Goal: Transaction & Acquisition: Subscribe to service/newsletter

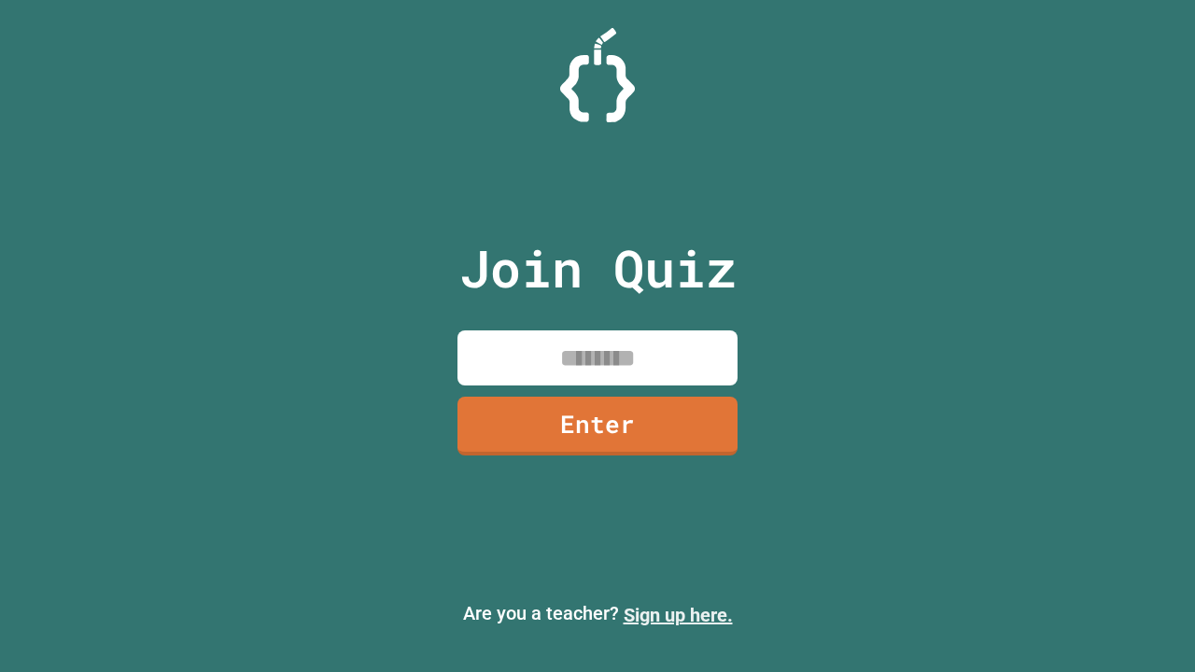
click at [678, 615] on link "Sign up here." at bounding box center [678, 615] width 109 height 22
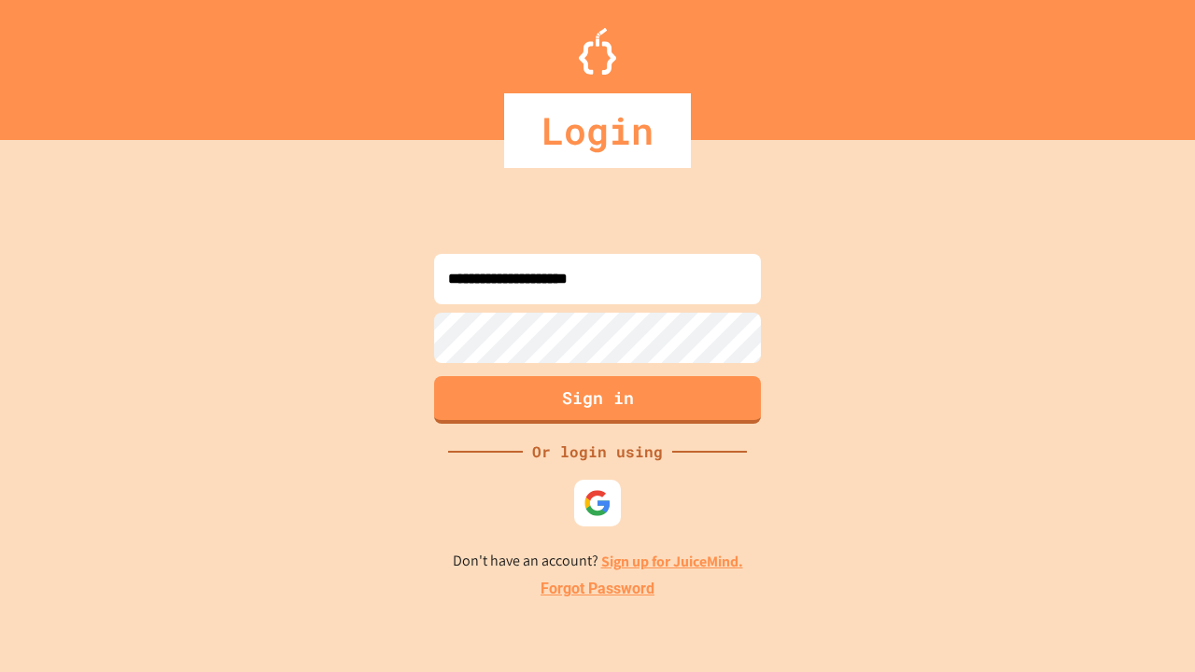
type input "**********"
